Goal: Information Seeking & Learning: Learn about a topic

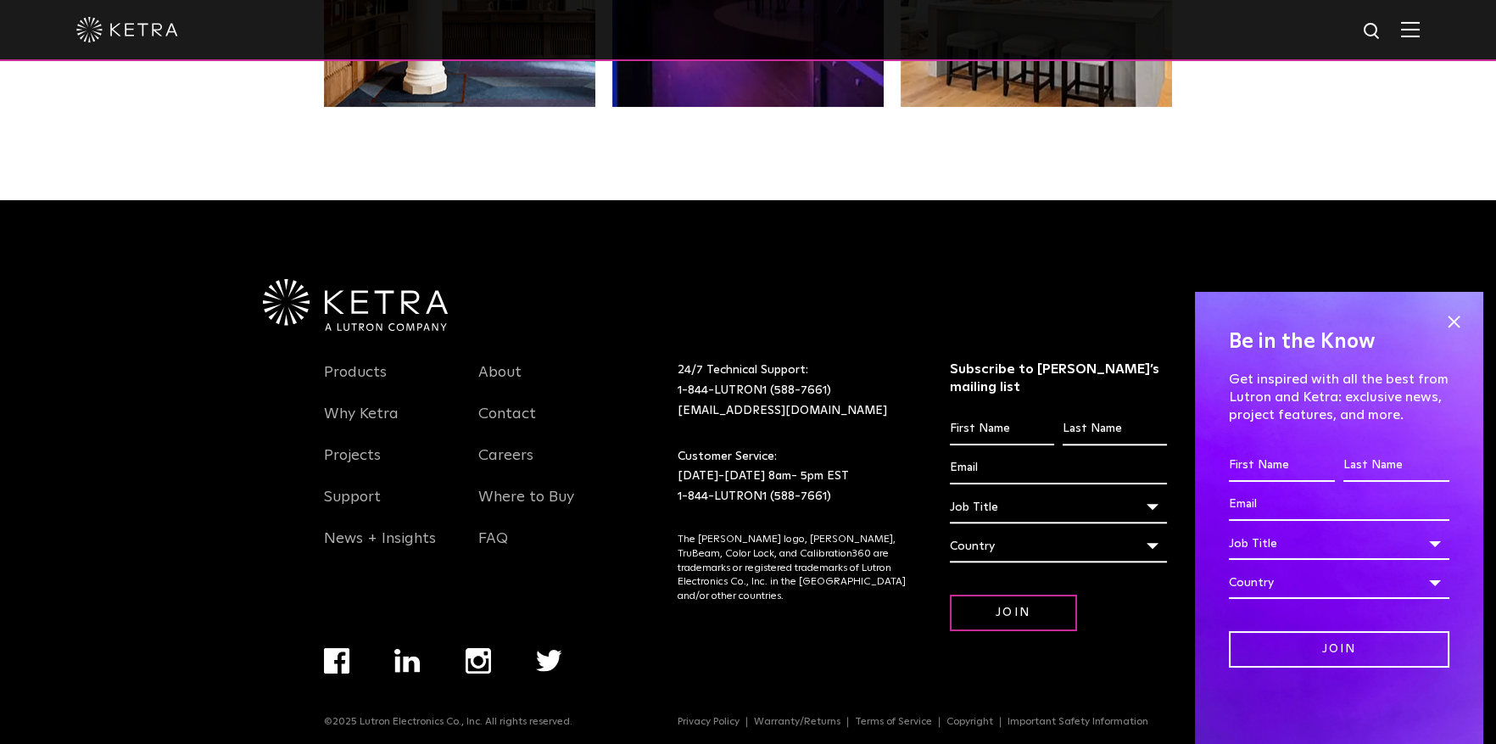
scroll to position [3565, 0]
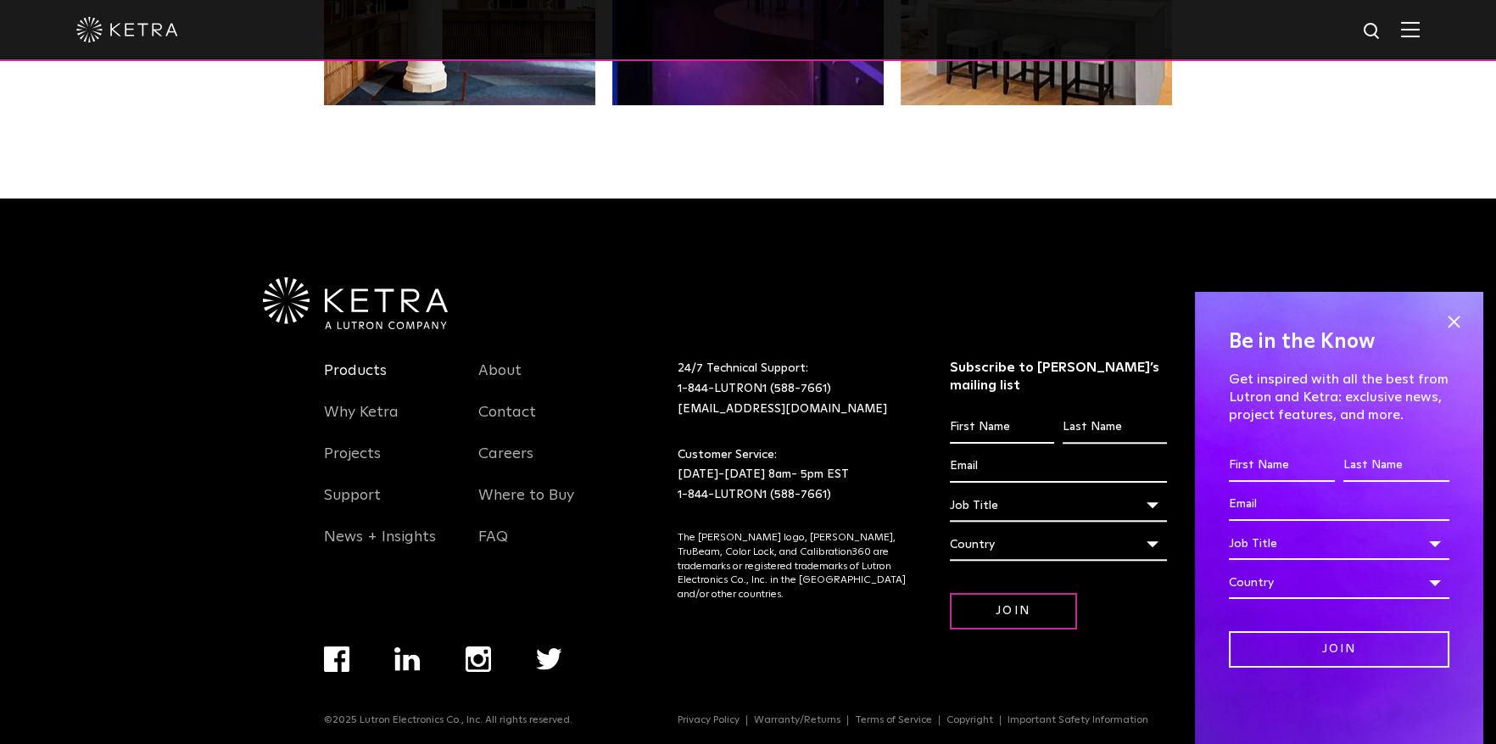
click at [353, 378] on link "Products" at bounding box center [355, 380] width 63 height 39
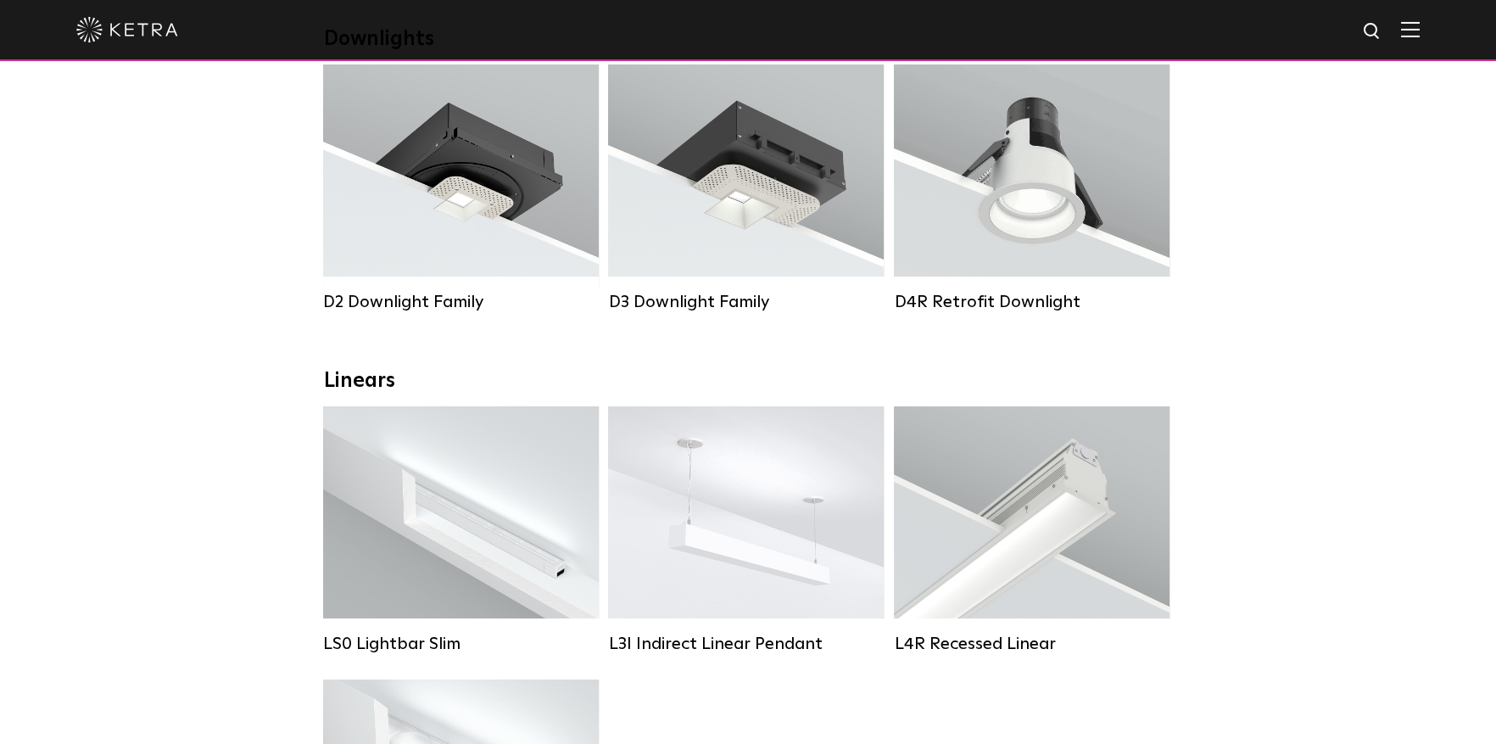
scroll to position [254, 0]
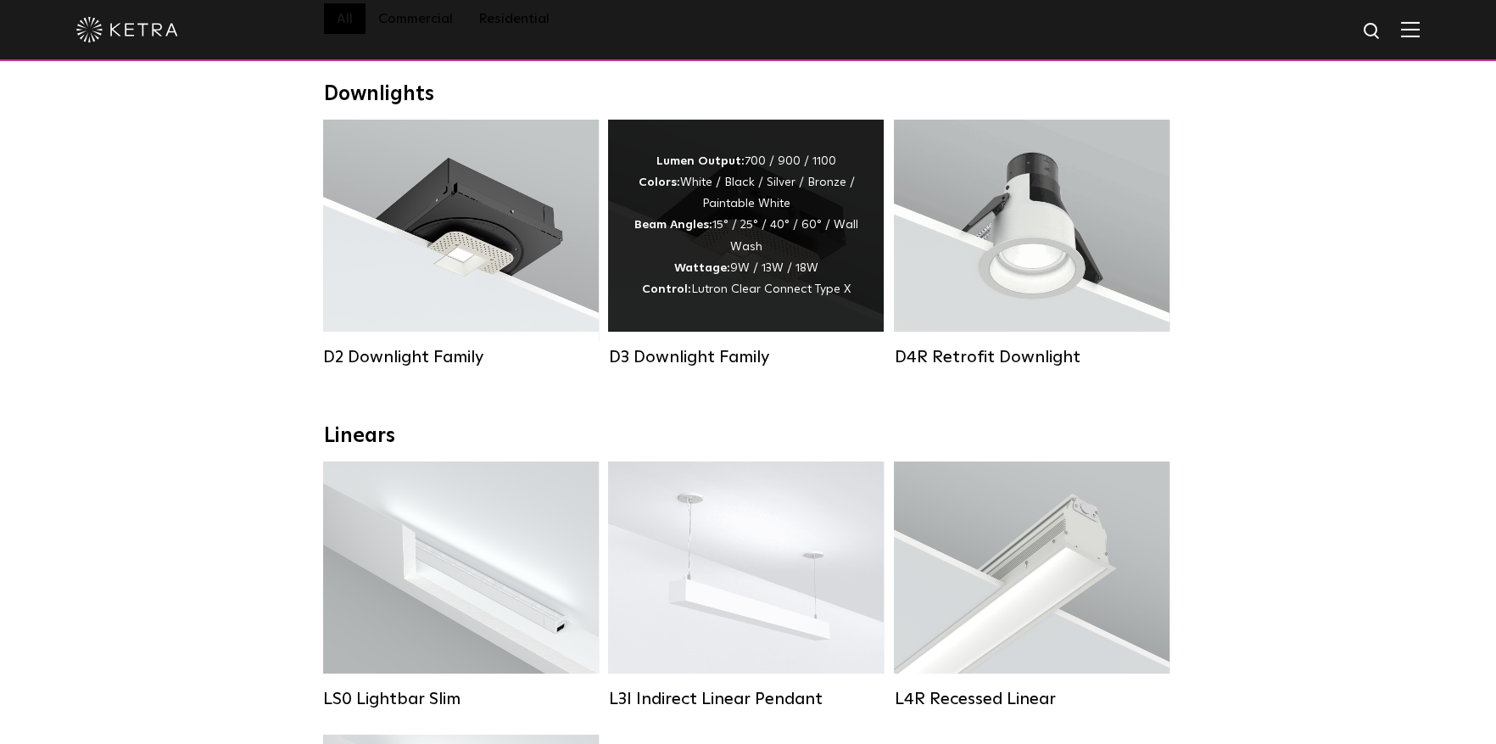
click at [735, 295] on span "Lutron Clear Connect Type X" at bounding box center [770, 289] width 159 height 12
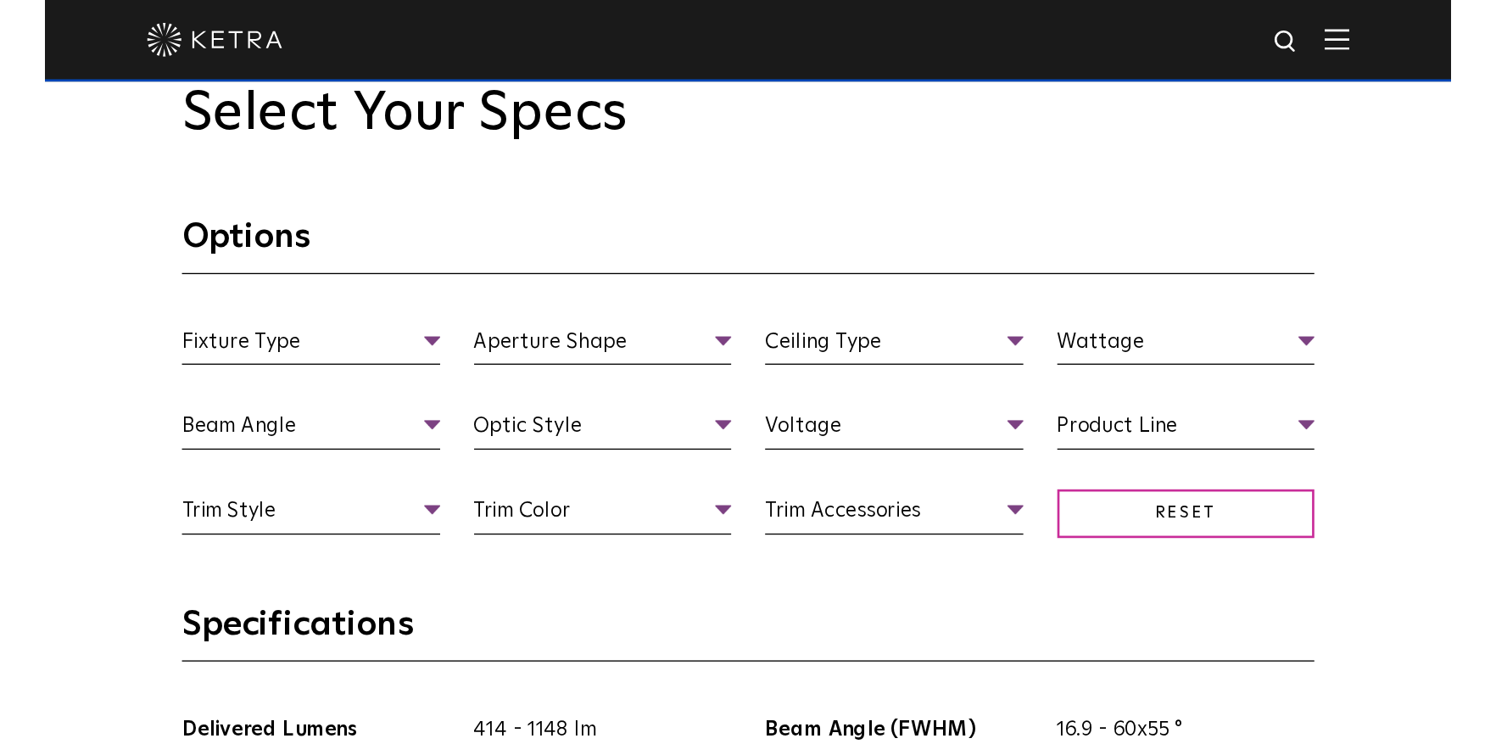
scroll to position [1610, 0]
